Goal: Find specific page/section: Find specific page/section

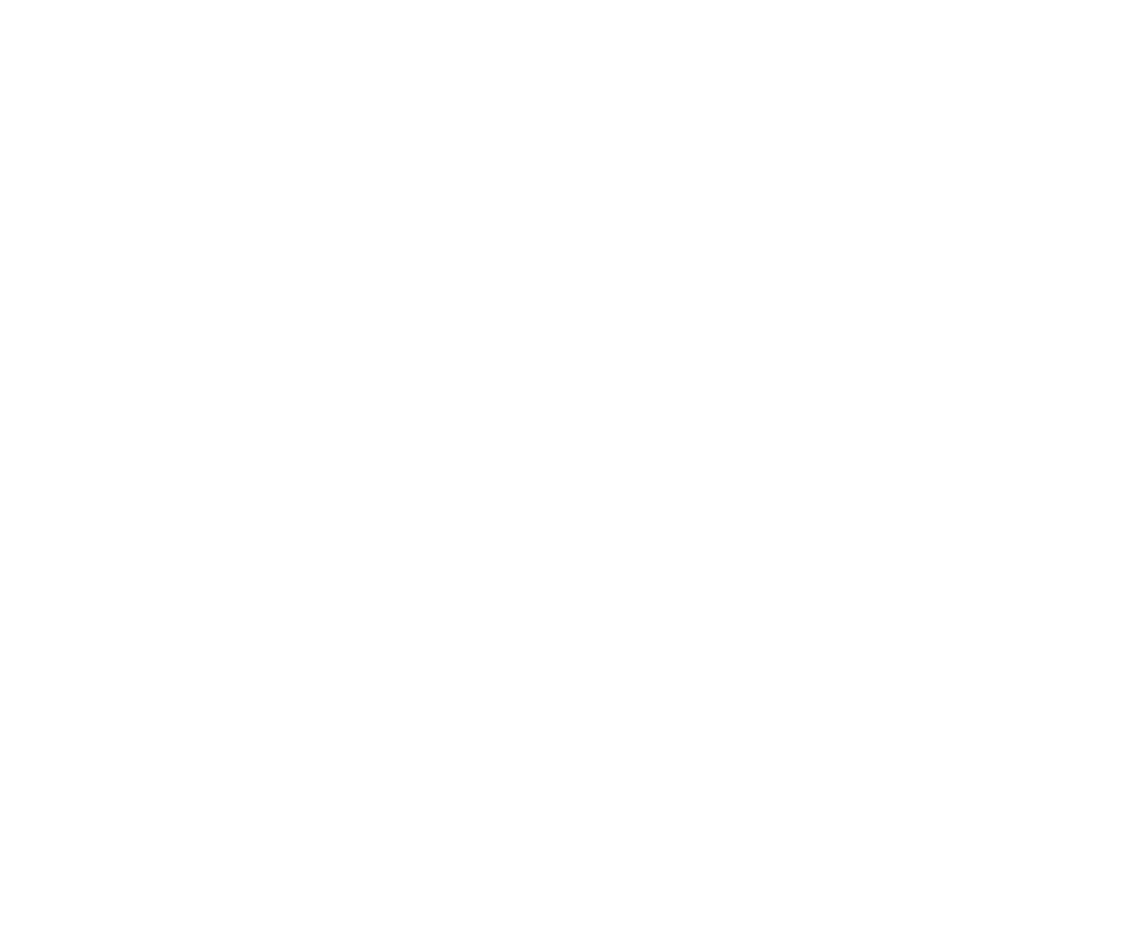
click at [0, 0] on input "text" at bounding box center [0, 0] width 0 height 0
type input "richard.mayor@madwire.com"
click at [0, 0] on input "Sign In" at bounding box center [0, 0] width 0 height 0
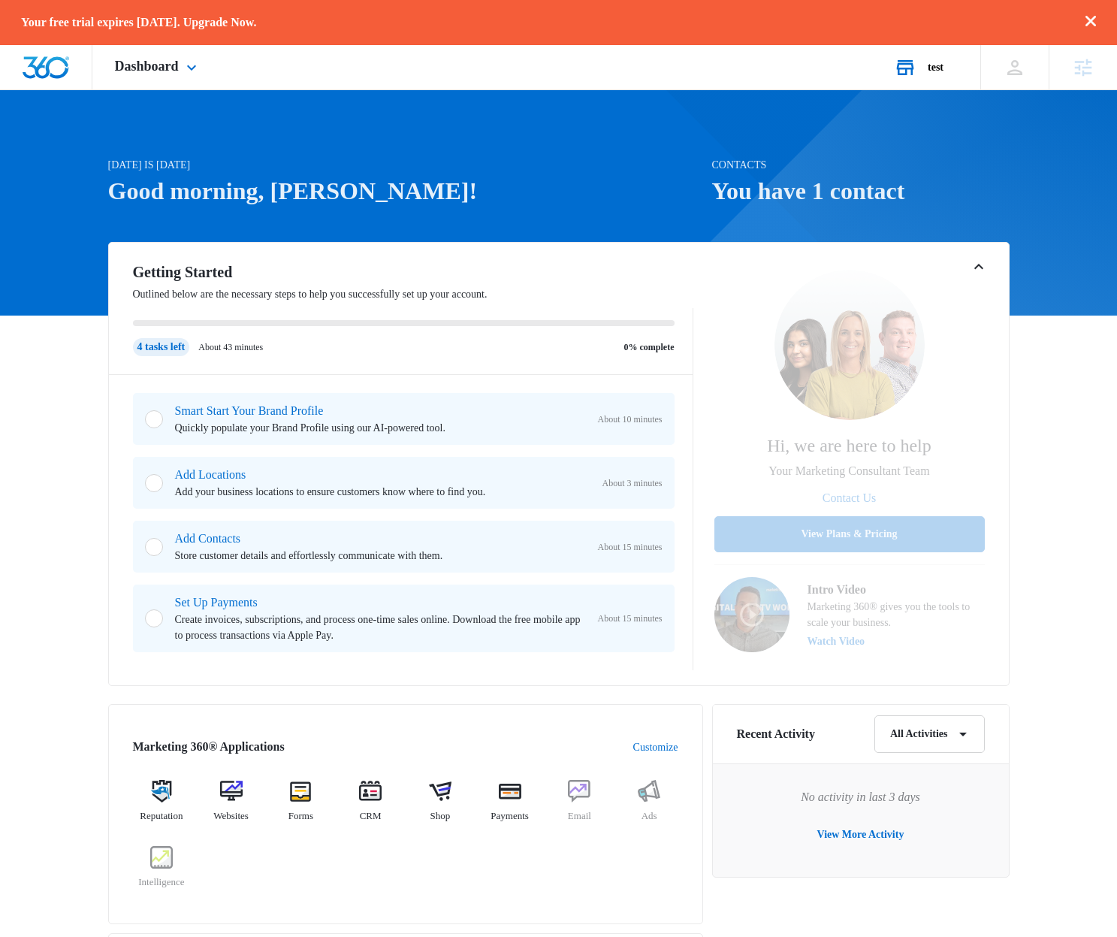
click at [929, 68] on div "test" at bounding box center [936, 68] width 16 height 12
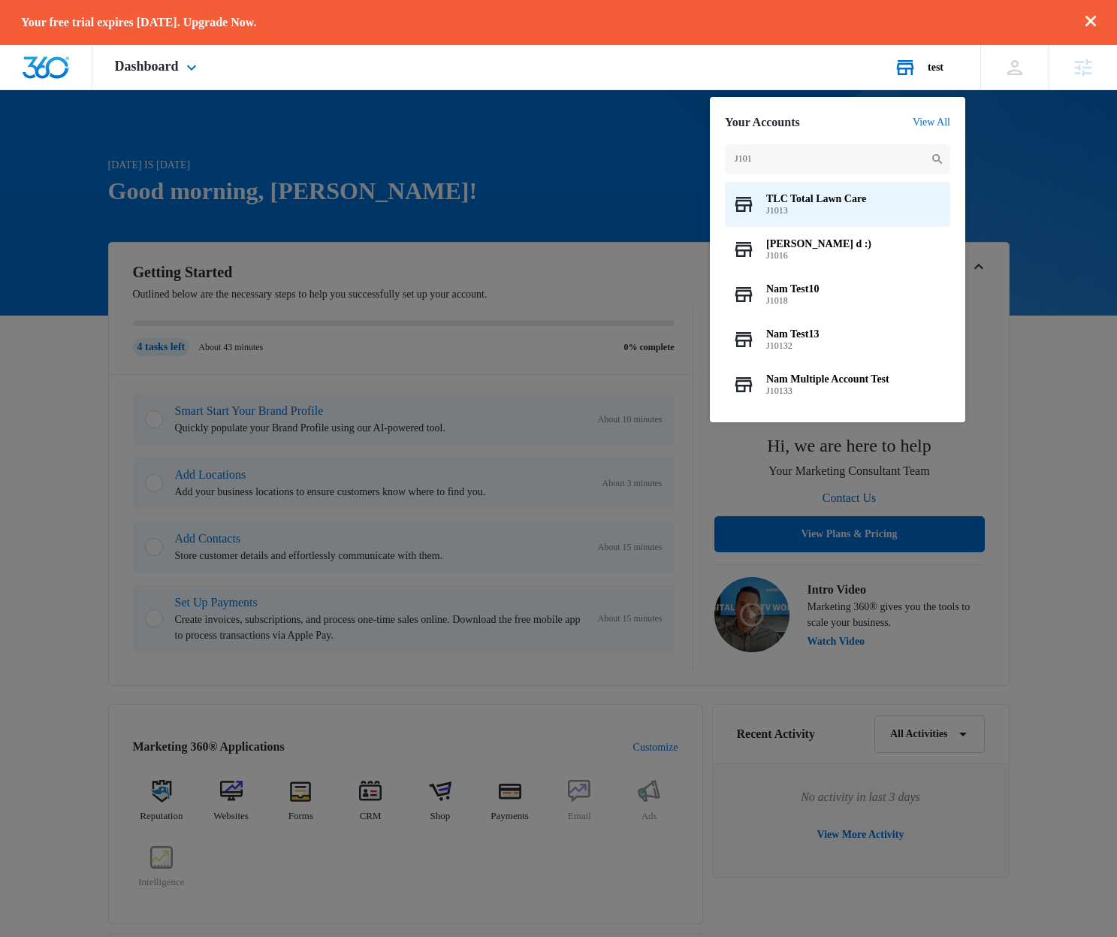
type input "J1013"
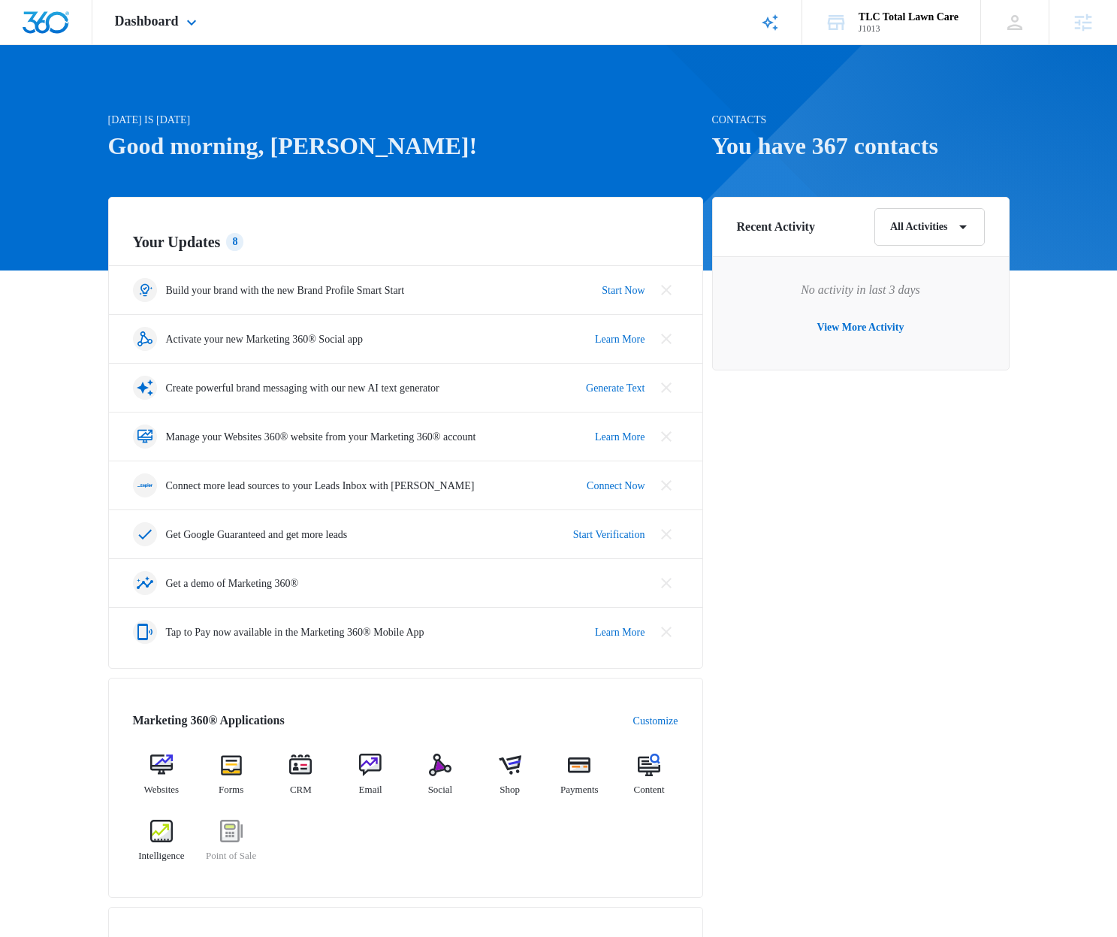
click at [203, 37] on div "Dashboard Apps Reputation Websites Forms CRM Email Social Shop Payments POS Con…" at bounding box center [157, 22] width 131 height 44
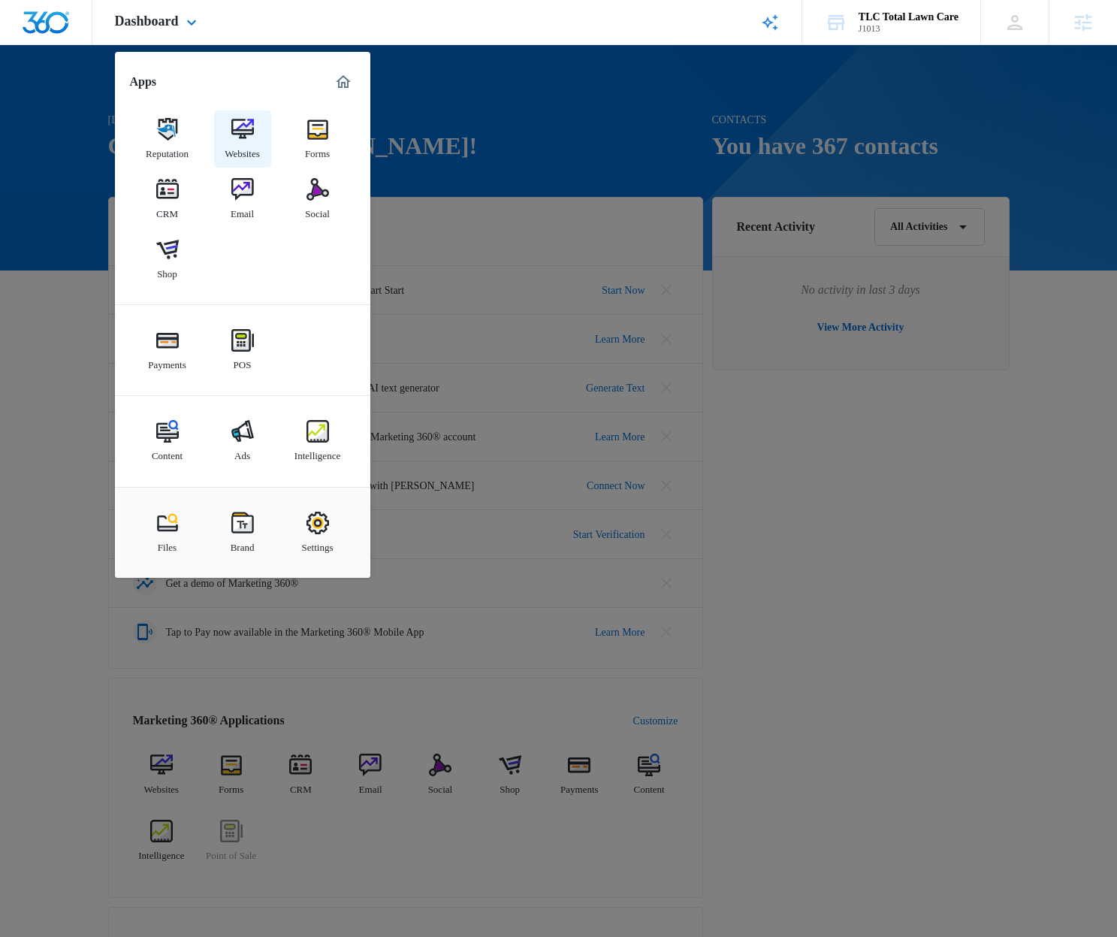
click at [226, 134] on link "Websites" at bounding box center [242, 138] width 57 height 57
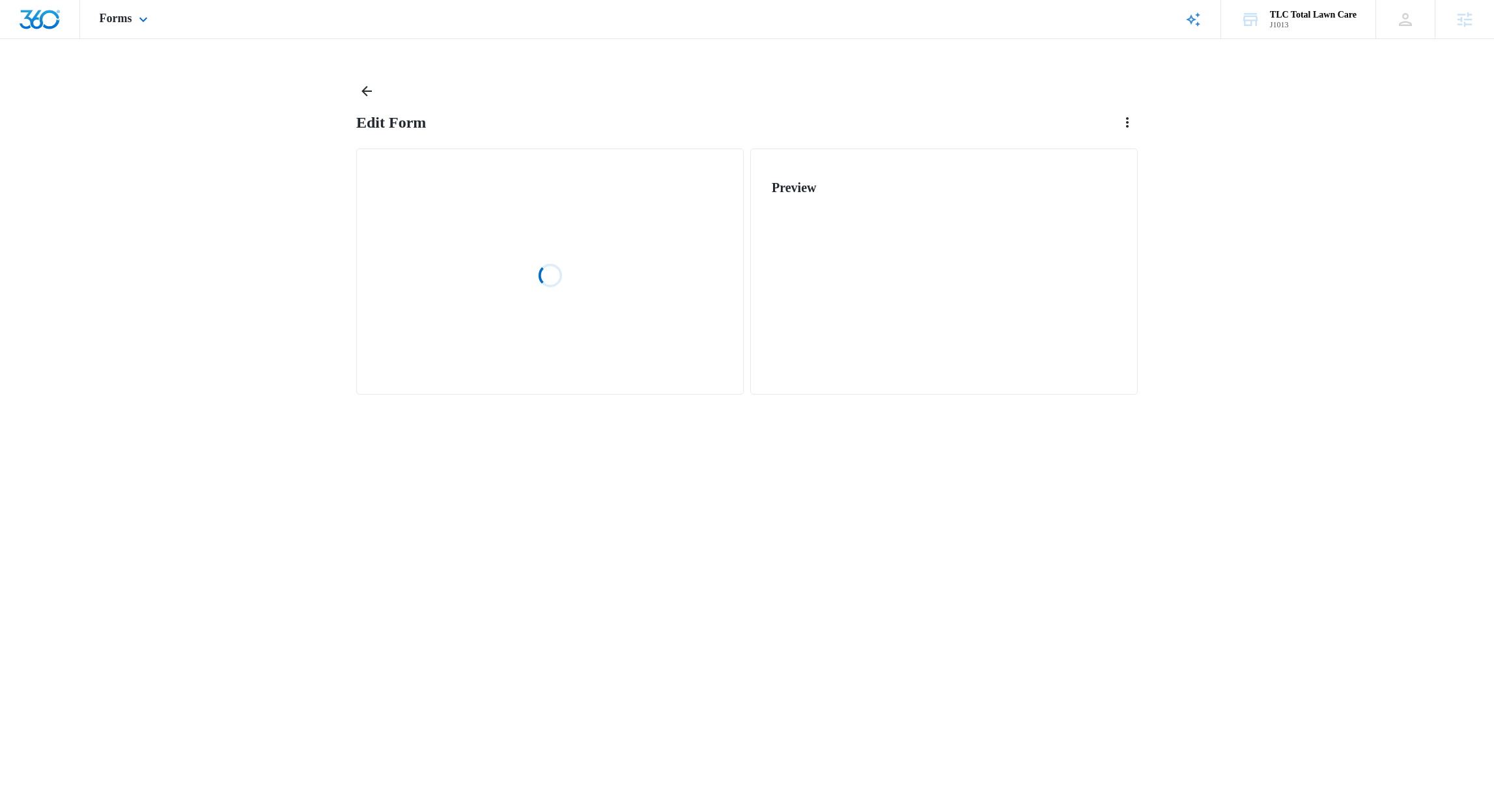
click at [132, 26] on div "Forms Apps Reputation Websites Forms CRM Email Social Shop Payments POS Content…" at bounding box center [125, 19] width 90 height 38
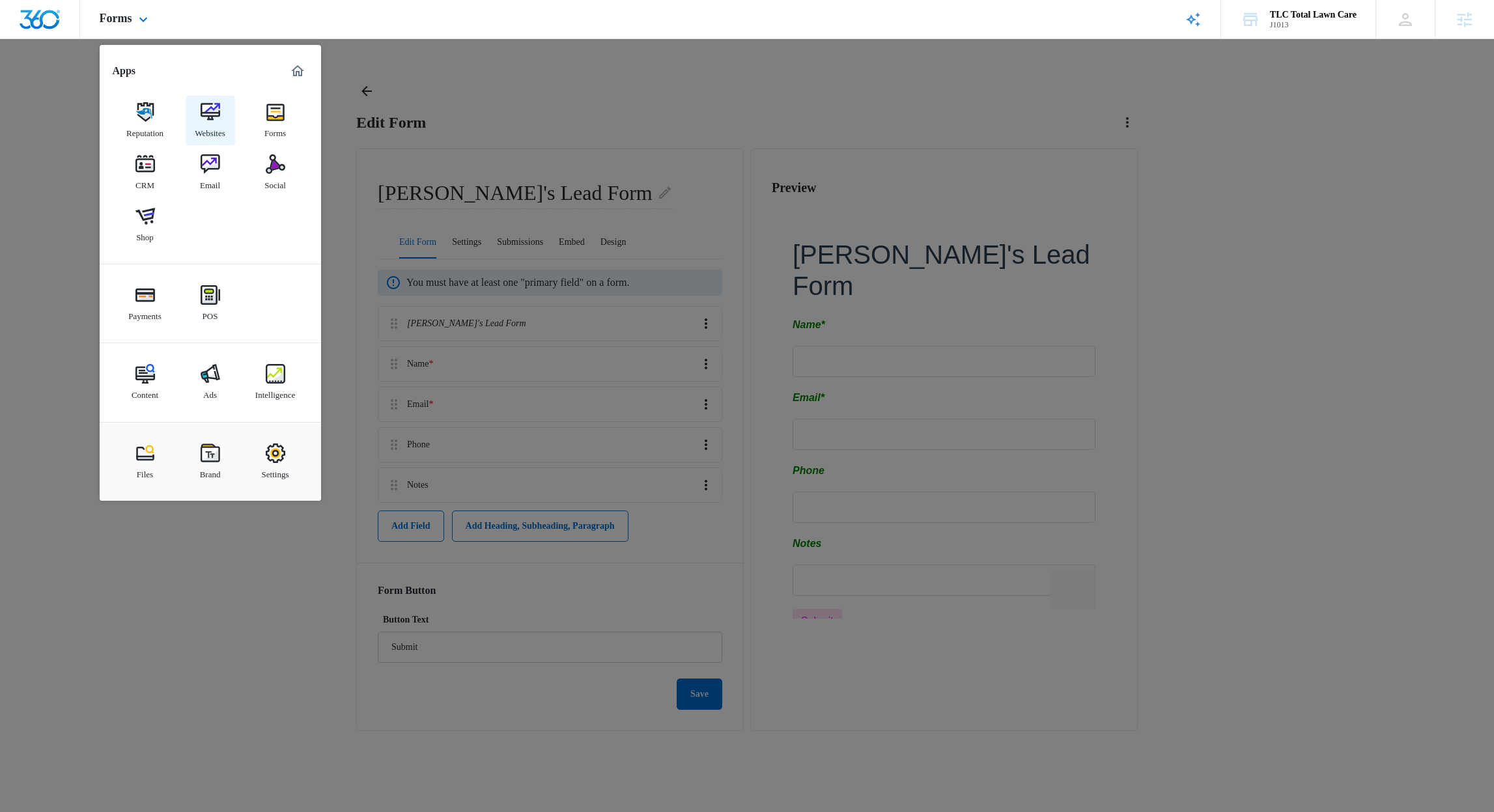
click at [195, 106] on link "Websites" at bounding box center [210, 120] width 49 height 49
